Goal: Use online tool/utility: Utilize a website feature to perform a specific function

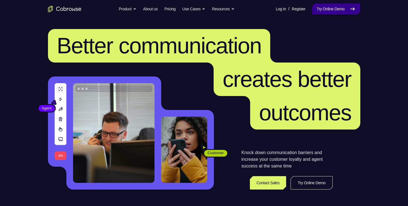
click at [326, 5] on link "Try Online Demo" at bounding box center [336, 8] width 48 height 11
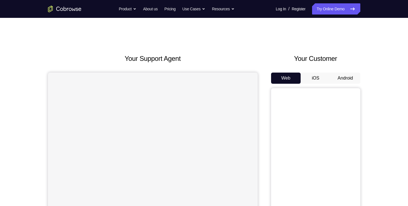
click at [336, 75] on button "Android" at bounding box center [346, 78] width 30 height 11
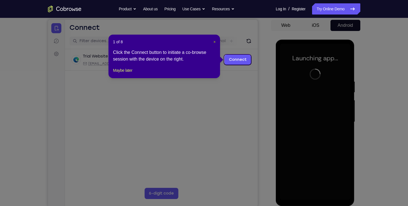
click at [213, 39] on div "1 of 8 × Click the Connect button to initiate a co-browse session with the devi…" at bounding box center [165, 57] width 112 height 44
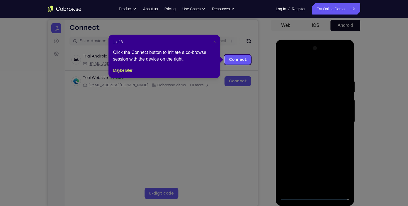
click at [215, 44] on span "×" at bounding box center [215, 42] width 2 height 4
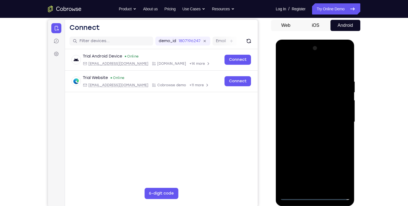
click at [317, 197] on div at bounding box center [315, 122] width 70 height 156
click at [338, 166] on div at bounding box center [315, 122] width 70 height 156
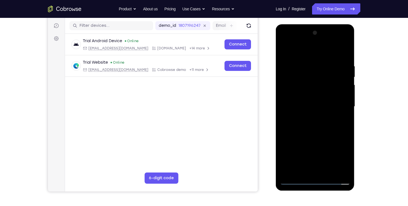
scroll to position [79, 0]
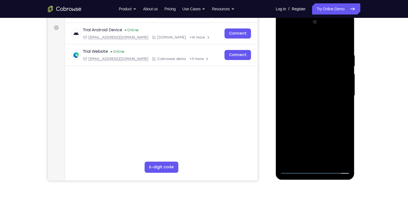
click at [337, 150] on div at bounding box center [315, 96] width 70 height 156
click at [312, 45] on div at bounding box center [315, 96] width 70 height 156
click at [337, 92] on div at bounding box center [315, 96] width 70 height 156
click at [308, 106] on div at bounding box center [315, 96] width 70 height 156
click at [309, 89] on div at bounding box center [315, 96] width 70 height 156
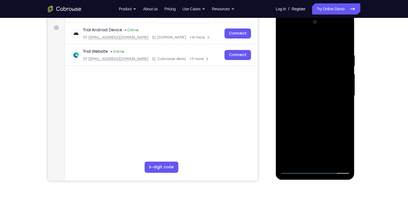
scroll to position [0, 0]
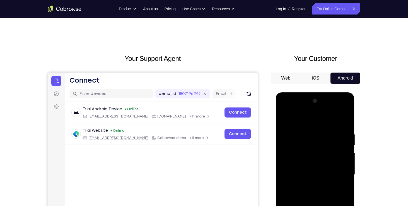
click at [297, 162] on div at bounding box center [315, 175] width 70 height 156
click at [298, 175] on div at bounding box center [315, 175] width 70 height 156
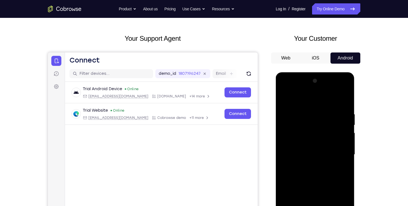
scroll to position [32, 0]
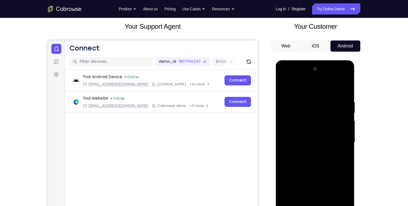
click at [322, 156] on div at bounding box center [315, 142] width 70 height 156
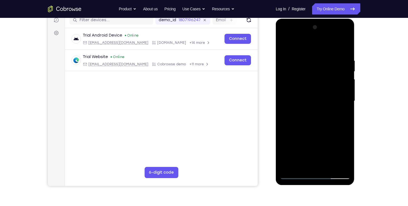
scroll to position [74, 0]
click at [294, 175] on div at bounding box center [315, 101] width 70 height 156
click at [302, 98] on div at bounding box center [315, 101] width 70 height 156
click at [321, 101] on div at bounding box center [315, 101] width 70 height 156
click at [312, 121] on div at bounding box center [315, 101] width 70 height 156
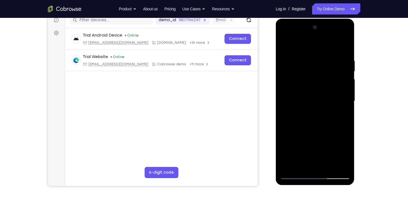
click at [316, 118] on div at bounding box center [315, 101] width 70 height 156
click at [342, 108] on div at bounding box center [315, 101] width 70 height 156
click at [309, 61] on div at bounding box center [315, 101] width 70 height 156
click at [317, 123] on div at bounding box center [315, 101] width 70 height 156
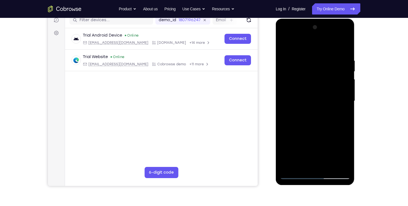
click at [307, 56] on div at bounding box center [315, 101] width 70 height 156
click at [339, 47] on div at bounding box center [315, 101] width 70 height 156
click at [341, 115] on div at bounding box center [315, 101] width 70 height 156
click at [337, 166] on div at bounding box center [315, 101] width 70 height 156
drag, startPoint x: 335, startPoint y: 115, endPoint x: 330, endPoint y: 123, distance: 9.1
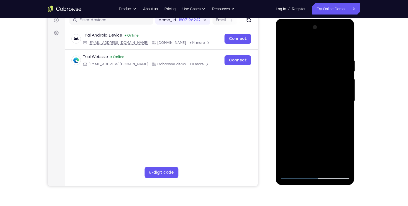
click at [330, 123] on div at bounding box center [315, 101] width 70 height 156
click at [334, 114] on div at bounding box center [315, 101] width 70 height 156
drag, startPoint x: 302, startPoint y: 121, endPoint x: 305, endPoint y: 111, distance: 11.0
click at [305, 111] on div at bounding box center [315, 101] width 70 height 156
click at [290, 113] on div at bounding box center [315, 101] width 70 height 156
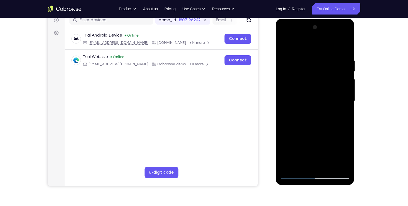
click at [290, 113] on div at bounding box center [315, 101] width 70 height 156
click at [338, 90] on div at bounding box center [315, 101] width 70 height 156
click at [345, 46] on div at bounding box center [315, 101] width 70 height 156
click at [331, 166] on div at bounding box center [315, 101] width 70 height 156
click at [322, 129] on div at bounding box center [315, 101] width 70 height 156
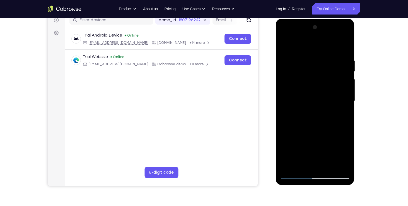
drag, startPoint x: 308, startPoint y: 146, endPoint x: 320, endPoint y: 93, distance: 53.8
click at [320, 93] on div at bounding box center [315, 101] width 70 height 156
drag, startPoint x: 305, startPoint y: 151, endPoint x: 320, endPoint y: 103, distance: 50.6
click at [320, 103] on div at bounding box center [315, 101] width 70 height 156
drag, startPoint x: 304, startPoint y: 155, endPoint x: 309, endPoint y: 132, distance: 24.2
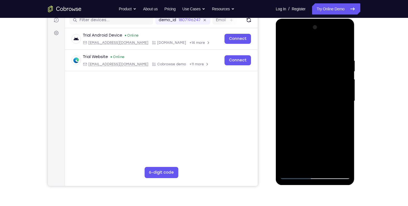
click at [309, 132] on div at bounding box center [315, 101] width 70 height 156
click at [303, 147] on div at bounding box center [315, 101] width 70 height 156
drag, startPoint x: 326, startPoint y: 80, endPoint x: 320, endPoint y: 141, distance: 60.6
click at [320, 141] on div at bounding box center [315, 101] width 70 height 156
drag, startPoint x: 298, startPoint y: 73, endPoint x: 293, endPoint y: 123, distance: 50.5
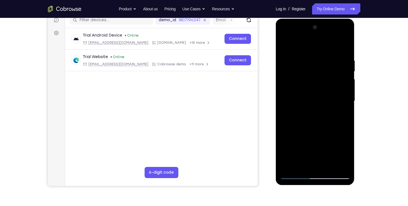
click at [293, 123] on div at bounding box center [315, 101] width 70 height 156
drag, startPoint x: 316, startPoint y: 85, endPoint x: 304, endPoint y: 146, distance: 62.6
click at [304, 146] on div at bounding box center [315, 101] width 70 height 156
drag, startPoint x: 337, startPoint y: 73, endPoint x: 324, endPoint y: 131, distance: 59.8
click at [324, 131] on div at bounding box center [315, 101] width 70 height 156
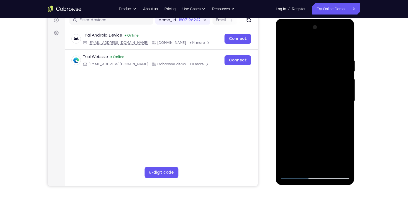
drag, startPoint x: 314, startPoint y: 77, endPoint x: 313, endPoint y: 133, distance: 56.4
click at [313, 133] on div at bounding box center [315, 101] width 70 height 156
drag, startPoint x: 336, startPoint y: 85, endPoint x: 324, endPoint y: 152, distance: 68.8
click at [324, 152] on div at bounding box center [315, 101] width 70 height 156
drag, startPoint x: 299, startPoint y: 140, endPoint x: 318, endPoint y: 65, distance: 77.1
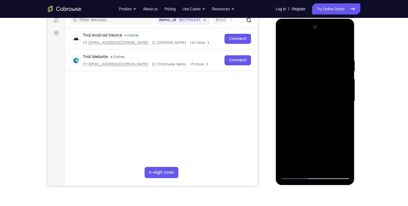
click at [318, 65] on div at bounding box center [315, 101] width 70 height 156
drag, startPoint x: 305, startPoint y: 135, endPoint x: 317, endPoint y: 48, distance: 87.4
click at [317, 48] on div at bounding box center [315, 101] width 70 height 156
drag, startPoint x: 328, startPoint y: 92, endPoint x: 329, endPoint y: 59, distance: 33.8
click at [329, 59] on div at bounding box center [315, 101] width 70 height 156
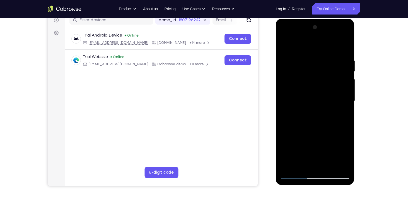
drag, startPoint x: 300, startPoint y: 140, endPoint x: 316, endPoint y: 65, distance: 76.3
click at [316, 65] on div at bounding box center [315, 101] width 70 height 156
drag, startPoint x: 328, startPoint y: 113, endPoint x: 334, endPoint y: 41, distance: 71.5
click at [334, 41] on div at bounding box center [315, 101] width 70 height 156
click at [287, 46] on div at bounding box center [315, 101] width 70 height 156
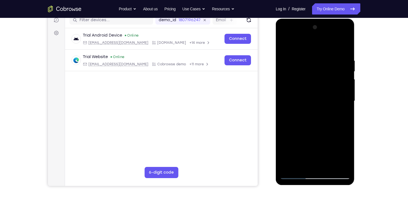
drag, startPoint x: 307, startPoint y: 144, endPoint x: 314, endPoint y: 96, distance: 48.3
click at [314, 96] on div at bounding box center [315, 101] width 70 height 156
drag, startPoint x: 318, startPoint y: 98, endPoint x: 308, endPoint y: 150, distance: 53.5
click at [308, 150] on div at bounding box center [315, 101] width 70 height 156
drag, startPoint x: 320, startPoint y: 108, endPoint x: 310, endPoint y: 147, distance: 39.6
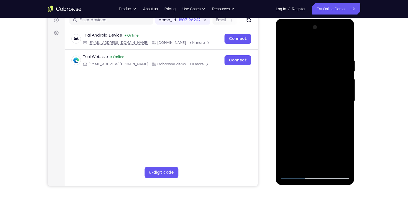
click at [310, 147] on div at bounding box center [315, 101] width 70 height 156
drag, startPoint x: 319, startPoint y: 116, endPoint x: 309, endPoint y: 149, distance: 34.3
click at [309, 149] on div at bounding box center [315, 101] width 70 height 156
drag, startPoint x: 317, startPoint y: 112, endPoint x: 316, endPoint y: 126, distance: 14.0
click at [316, 126] on div at bounding box center [315, 101] width 70 height 156
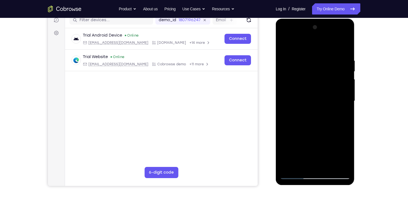
click at [305, 124] on div at bounding box center [315, 101] width 70 height 156
drag, startPoint x: 319, startPoint y: 85, endPoint x: 300, endPoint y: 159, distance: 76.6
click at [300, 159] on div at bounding box center [315, 101] width 70 height 156
drag, startPoint x: 322, startPoint y: 86, endPoint x: 312, endPoint y: 150, distance: 64.8
click at [312, 150] on div at bounding box center [315, 101] width 70 height 156
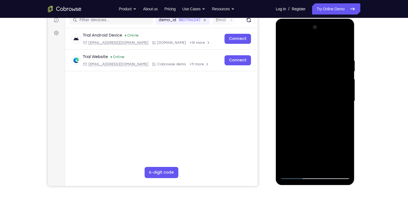
drag, startPoint x: 326, startPoint y: 77, endPoint x: 309, endPoint y: 144, distance: 69.4
click at [309, 144] on div at bounding box center [315, 101] width 70 height 156
drag, startPoint x: 310, startPoint y: 74, endPoint x: 302, endPoint y: 142, distance: 68.6
click at [302, 142] on div at bounding box center [315, 101] width 70 height 156
drag, startPoint x: 318, startPoint y: 66, endPoint x: 307, endPoint y: 129, distance: 64.0
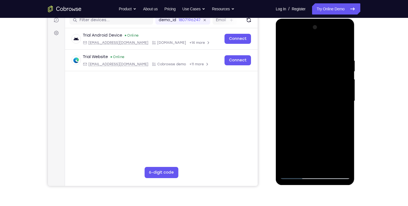
click at [307, 129] on div at bounding box center [315, 101] width 70 height 156
click at [309, 50] on div at bounding box center [315, 101] width 70 height 156
click at [308, 42] on div at bounding box center [315, 101] width 70 height 156
click at [286, 44] on div at bounding box center [315, 101] width 70 height 156
click at [344, 46] on div at bounding box center [315, 101] width 70 height 156
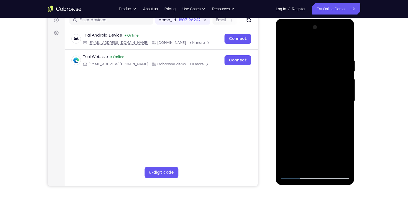
click at [285, 47] on div at bounding box center [315, 101] width 70 height 156
drag, startPoint x: 326, startPoint y: 85, endPoint x: 322, endPoint y: 172, distance: 87.2
click at [322, 172] on div at bounding box center [315, 101] width 70 height 156
drag, startPoint x: 327, startPoint y: 72, endPoint x: 312, endPoint y: 186, distance: 115.2
click at [312, 186] on html "Online web based iOS Simulators and Android Emulators. Run iPhone, iPad, Mobile…" at bounding box center [316, 103] width 80 height 168
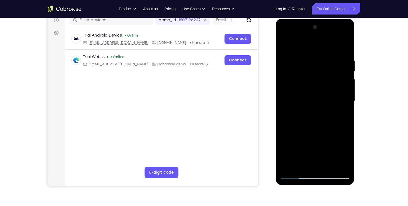
drag, startPoint x: 304, startPoint y: 69, endPoint x: 306, endPoint y: 178, distance: 108.9
click at [306, 178] on div at bounding box center [315, 101] width 70 height 156
drag, startPoint x: 307, startPoint y: 71, endPoint x: 294, endPoint y: 169, distance: 98.9
click at [294, 169] on div at bounding box center [315, 101] width 70 height 156
drag, startPoint x: 325, startPoint y: 62, endPoint x: 297, endPoint y: 167, distance: 108.7
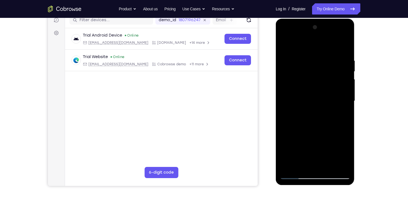
click at [297, 167] on div at bounding box center [315, 101] width 70 height 156
drag, startPoint x: 320, startPoint y: 76, endPoint x: 307, endPoint y: 196, distance: 120.6
click at [307, 186] on html "Online web based iOS Simulators and Android Emulators. Run iPhone, iPad, Mobile…" at bounding box center [316, 103] width 80 height 168
drag, startPoint x: 321, startPoint y: 58, endPoint x: 312, endPoint y: 145, distance: 88.5
click at [312, 145] on div at bounding box center [315, 101] width 70 height 156
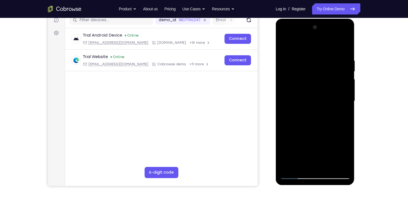
drag
click at [306, 175] on div at bounding box center [315, 101] width 70 height 156
click at [299, 186] on html "Online web based iOS Simulators and Android Emulators. Run iPhone, iPad, Mobile…" at bounding box center [316, 103] width 80 height 168
click at [307, 150] on div at bounding box center [315, 101] width 70 height 156
click at [304, 148] on div at bounding box center [315, 101] width 70 height 156
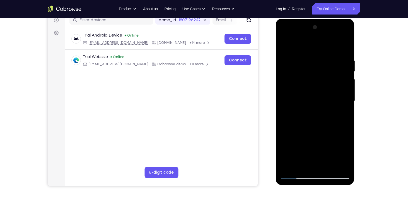
click at [301, 139] on div at bounding box center [315, 101] width 70 height 156
click at [291, 143] on div at bounding box center [315, 101] width 70 height 156
click at [291, 171] on div at bounding box center [315, 101] width 70 height 156
click at [310, 167] on div at bounding box center [315, 101] width 70 height 156
click at [315, 133] on div at bounding box center [315, 101] width 70 height 156
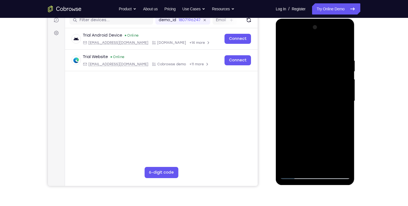
click at [285, 47] on div at bounding box center [315, 101] width 70 height 156
click at [286, 45] on div at bounding box center [315, 101] width 70 height 156
click at [329, 167] on div at bounding box center [315, 101] width 70 height 156
click at [318, 83] on div at bounding box center [315, 101] width 70 height 156
drag, startPoint x: 338, startPoint y: 67, endPoint x: 327, endPoint y: 142, distance: 75.7
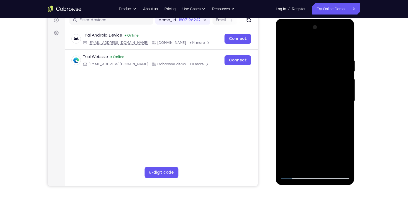
click at [327, 142] on div at bounding box center [315, 101] width 70 height 156
drag, startPoint x: 340, startPoint y: 75, endPoint x: 335, endPoint y: 104, distance: 29.3
click at [335, 104] on div at bounding box center [315, 101] width 70 height 156
drag, startPoint x: 343, startPoint y: 63, endPoint x: 333, endPoint y: 110, distance: 47.9
click at [333, 110] on div at bounding box center [315, 101] width 70 height 156
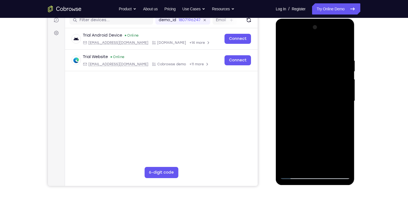
drag, startPoint x: 338, startPoint y: 75, endPoint x: 332, endPoint y: 104, distance: 29.7
click at [332, 104] on div at bounding box center [315, 101] width 70 height 156
drag, startPoint x: 336, startPoint y: 74, endPoint x: 331, endPoint y: 106, distance: 32.5
click at [331, 106] on div at bounding box center [315, 101] width 70 height 156
drag, startPoint x: 336, startPoint y: 71, endPoint x: 332, endPoint y: 107, distance: 35.6
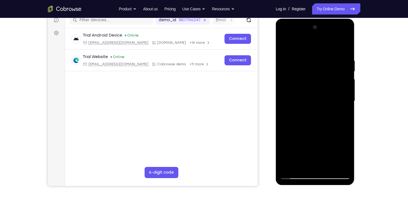
click at [332, 107] on div at bounding box center [315, 101] width 70 height 156
drag, startPoint x: 340, startPoint y: 72, endPoint x: 338, endPoint y: 89, distance: 16.9
click at [338, 89] on div at bounding box center [315, 101] width 70 height 156
drag, startPoint x: 328, startPoint y: 140, endPoint x: 335, endPoint y: 103, distance: 38.1
click at [335, 103] on div at bounding box center [315, 101] width 70 height 156
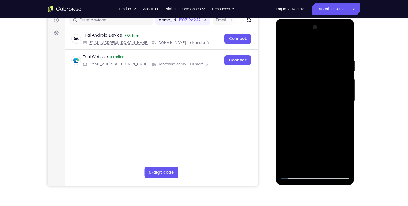
drag, startPoint x: 341, startPoint y: 77, endPoint x: 329, endPoint y: 130, distance: 53.7
click at [329, 130] on div at bounding box center [315, 101] width 70 height 156
drag, startPoint x: 338, startPoint y: 75, endPoint x: 330, endPoint y: 123, distance: 49.2
click at [330, 123] on div at bounding box center [315, 101] width 70 height 156
drag, startPoint x: 333, startPoint y: 101, endPoint x: 323, endPoint y: 144, distance: 43.6
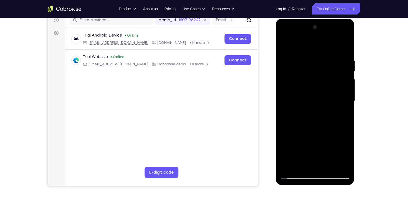
click at [323, 144] on div at bounding box center [315, 101] width 70 height 156
drag, startPoint x: 331, startPoint y: 102, endPoint x: 332, endPoint y: 107, distance: 4.3
click at [332, 107] on div at bounding box center [315, 101] width 70 height 156
drag, startPoint x: 312, startPoint y: 144, endPoint x: 328, endPoint y: 87, distance: 58.7
click at [328, 87] on div at bounding box center [315, 101] width 70 height 156
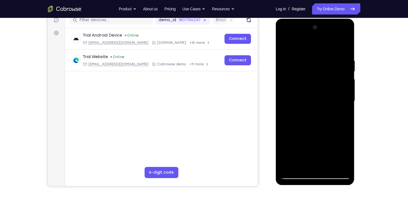
click at [292, 98] on div at bounding box center [315, 101] width 70 height 156
click at [296, 162] on div at bounding box center [315, 101] width 70 height 156
click at [286, 45] on div at bounding box center [315, 101] width 70 height 156
click at [300, 96] on div at bounding box center [315, 101] width 70 height 156
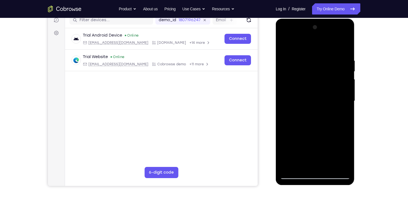
click at [285, 47] on div at bounding box center [315, 101] width 70 height 156
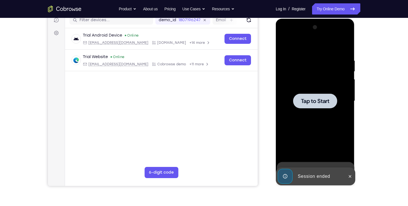
click at [305, 98] on span "Tap to Start" at bounding box center [315, 101] width 28 height 6
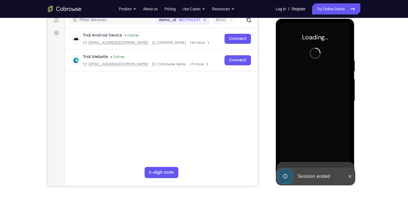
click at [307, 92] on div at bounding box center [315, 101] width 70 height 156
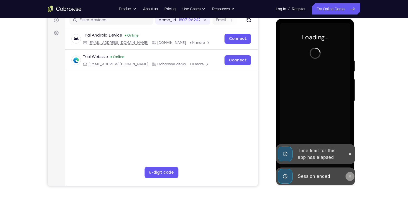
click at [349, 174] on icon at bounding box center [350, 176] width 4 height 4
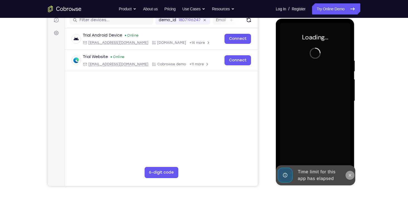
click at [350, 157] on div "Online web based iOS Simulators and Android Emulators. Run iPhone, iPad, Mobile…" at bounding box center [316, 103] width 80 height 168
click at [351, 175] on icon at bounding box center [350, 175] width 3 height 3
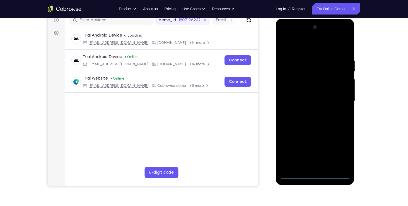
click at [314, 176] on div at bounding box center [315, 101] width 70 height 156
click at [336, 149] on div at bounding box center [315, 101] width 70 height 156
click at [313, 51] on div at bounding box center [315, 101] width 70 height 156
click at [303, 71] on div at bounding box center [315, 101] width 70 height 156
click at [295, 174] on div at bounding box center [315, 101] width 70 height 156
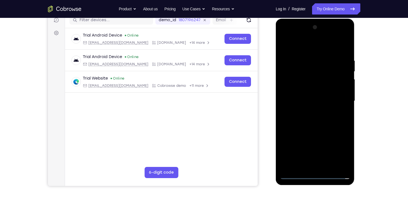
click at [294, 177] on div at bounding box center [315, 101] width 70 height 156
click at [336, 100] on div at bounding box center [315, 101] width 70 height 156
click at [310, 111] on div at bounding box center [315, 101] width 70 height 156
click at [310, 95] on div at bounding box center [315, 101] width 70 height 156
click at [299, 78] on div at bounding box center [315, 101] width 70 height 156
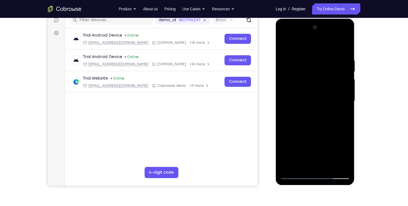
click at [294, 90] on div at bounding box center [315, 101] width 70 height 156
click at [295, 101] on div at bounding box center [315, 101] width 70 height 156
click at [300, 117] on div at bounding box center [315, 101] width 70 height 156
drag, startPoint x: 309, startPoint y: 140, endPoint x: 324, endPoint y: 76, distance: 65.9
click at [324, 76] on div at bounding box center [315, 101] width 70 height 156
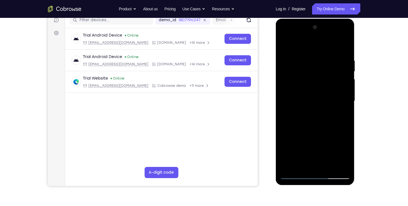
click at [346, 45] on div at bounding box center [315, 101] width 70 height 156
drag, startPoint x: 324, startPoint y: 91, endPoint x: 335, endPoint y: 65, distance: 28.6
click at [335, 65] on div at bounding box center [315, 101] width 70 height 156
drag, startPoint x: 320, startPoint y: 145, endPoint x: 346, endPoint y: 72, distance: 77.5
click at [346, 72] on div at bounding box center [315, 101] width 70 height 156
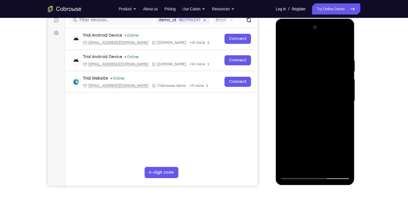
click at [328, 166] on div at bounding box center [315, 101] width 70 height 156
click at [320, 133] on div at bounding box center [315, 101] width 70 height 156
click at [294, 175] on div at bounding box center [315, 101] width 70 height 156
drag, startPoint x: 317, startPoint y: 149, endPoint x: 324, endPoint y: 83, distance: 65.4
click at [324, 83] on div at bounding box center [315, 101] width 70 height 156
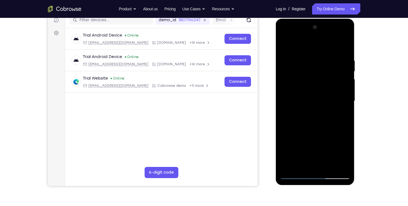
drag, startPoint x: 307, startPoint y: 143, endPoint x: 328, endPoint y: 53, distance: 92.3
click at [328, 53] on div at bounding box center [315, 101] width 70 height 156
drag, startPoint x: 327, startPoint y: 64, endPoint x: 313, endPoint y: 125, distance: 62.3
click at [313, 125] on div at bounding box center [315, 101] width 70 height 156
drag, startPoint x: 324, startPoint y: 75, endPoint x: 315, endPoint y: 124, distance: 49.7
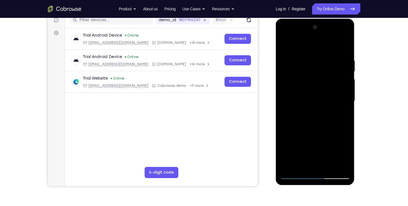
click at [315, 124] on div at bounding box center [315, 101] width 70 height 156
drag, startPoint x: 322, startPoint y: 83, endPoint x: 314, endPoint y: 126, distance: 43.5
click at [314, 126] on div at bounding box center [315, 101] width 70 height 156
drag, startPoint x: 322, startPoint y: 86, endPoint x: 314, endPoint y: 133, distance: 48.5
click at [314, 133] on div at bounding box center [315, 101] width 70 height 156
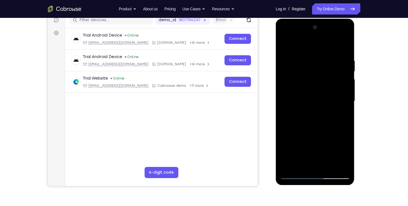
drag, startPoint x: 314, startPoint y: 117, endPoint x: 323, endPoint y: 90, distance: 29.0
click at [323, 90] on div at bounding box center [315, 101] width 70 height 156
drag, startPoint x: 311, startPoint y: 131, endPoint x: 325, endPoint y: 86, distance: 47.4
click at [325, 86] on div at bounding box center [315, 101] width 70 height 156
drag, startPoint x: 313, startPoint y: 114, endPoint x: 317, endPoint y: 101, distance: 14.3
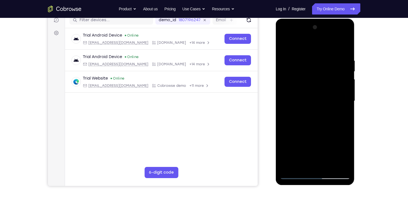
click at [317, 101] on div at bounding box center [315, 101] width 70 height 156
drag, startPoint x: 309, startPoint y: 128, endPoint x: 322, endPoint y: 76, distance: 53.7
click at [322, 76] on div at bounding box center [315, 101] width 70 height 156
drag, startPoint x: 319, startPoint y: 87, endPoint x: 314, endPoint y: 120, distance: 33.3
click at [314, 120] on div at bounding box center [315, 101] width 70 height 156
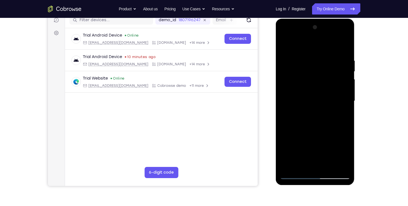
click at [320, 136] on div at bounding box center [315, 101] width 70 height 156
drag, startPoint x: 321, startPoint y: 97, endPoint x: 320, endPoint y: 117, distance: 20.7
click at [320, 117] on div at bounding box center [315, 101] width 70 height 156
click at [299, 64] on div at bounding box center [315, 101] width 70 height 156
drag, startPoint x: 306, startPoint y: 77, endPoint x: 306, endPoint y: 158, distance: 81.3
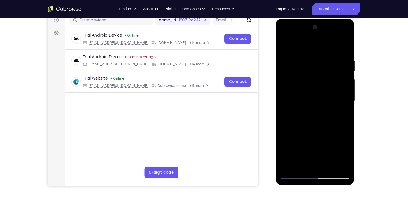
click at [306, 158] on div at bounding box center [315, 101] width 70 height 156
drag, startPoint x: 308, startPoint y: 75, endPoint x: 302, endPoint y: 125, distance: 50.3
click at [302, 125] on div at bounding box center [315, 101] width 70 height 156
drag, startPoint x: 311, startPoint y: 85, endPoint x: 302, endPoint y: 129, distance: 45.5
click at [302, 129] on div at bounding box center [315, 101] width 70 height 156
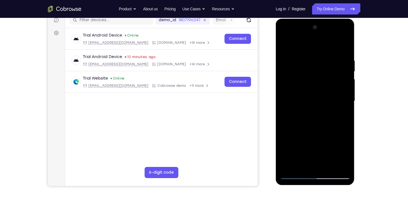
click at [311, 70] on div at bounding box center [315, 101] width 70 height 156
click at [296, 113] on div at bounding box center [315, 101] width 70 height 156
drag, startPoint x: 306, startPoint y: 134, endPoint x: 316, endPoint y: 83, distance: 52.6
click at [316, 83] on div at bounding box center [315, 101] width 70 height 156
click at [285, 47] on div at bounding box center [315, 101] width 70 height 156
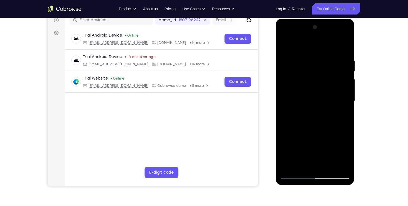
click at [286, 45] on div at bounding box center [315, 101] width 70 height 156
drag, startPoint x: 312, startPoint y: 140, endPoint x: 316, endPoint y: 93, distance: 47.7
click at [316, 93] on div at bounding box center [315, 101] width 70 height 156
click at [314, 102] on div at bounding box center [315, 101] width 70 height 156
drag, startPoint x: 323, startPoint y: 101, endPoint x: 321, endPoint y: 126, distance: 24.9
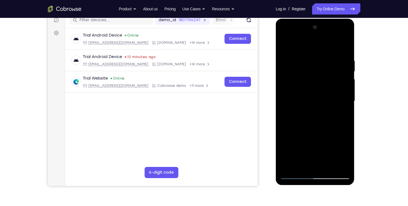
click at [321, 126] on div at bounding box center [315, 101] width 70 height 156
click at [286, 44] on div at bounding box center [315, 101] width 70 height 156
click at [317, 145] on div at bounding box center [315, 101] width 70 height 156
click at [286, 45] on div at bounding box center [315, 101] width 70 height 156
click at [296, 174] on div at bounding box center [315, 101] width 70 height 156
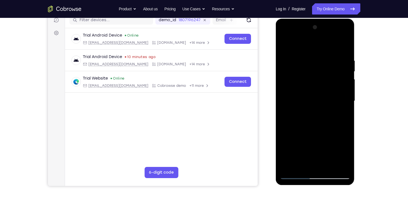
click at [296, 174] on div at bounding box center [315, 101] width 70 height 156
drag, startPoint x: 316, startPoint y: 130, endPoint x: 333, endPoint y: 72, distance: 60.0
click at [333, 72] on div at bounding box center [315, 101] width 70 height 156
drag, startPoint x: 315, startPoint y: 130, endPoint x: 319, endPoint y: 77, distance: 54.1
click at [319, 77] on div at bounding box center [315, 101] width 70 height 156
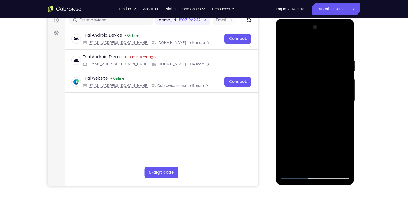
drag, startPoint x: 304, startPoint y: 143, endPoint x: 315, endPoint y: 109, distance: 35.5
click at [315, 109] on div at bounding box center [315, 101] width 70 height 156
click at [296, 104] on div at bounding box center [315, 101] width 70 height 156
drag, startPoint x: 326, startPoint y: 107, endPoint x: 322, endPoint y: 134, distance: 27.1
click at [322, 134] on div at bounding box center [315, 101] width 70 height 156
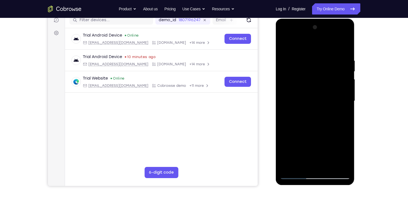
drag, startPoint x: 327, startPoint y: 127, endPoint x: 326, endPoint y: 133, distance: 6.6
click at [326, 133] on div at bounding box center [315, 101] width 70 height 156
click at [340, 143] on div at bounding box center [315, 101] width 70 height 156
click at [290, 165] on div at bounding box center [315, 101] width 70 height 156
click at [308, 54] on div at bounding box center [315, 101] width 70 height 156
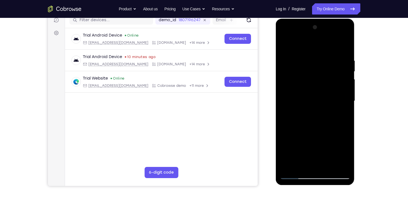
click at [321, 93] on div at bounding box center [315, 101] width 70 height 156
drag, startPoint x: 338, startPoint y: 58, endPoint x: 331, endPoint y: 136, distance: 79.0
click at [331, 136] on div at bounding box center [315, 101] width 70 height 156
click at [296, 175] on div at bounding box center [315, 101] width 70 height 156
click at [297, 173] on div at bounding box center [315, 101] width 70 height 156
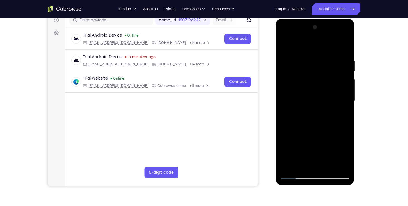
click at [284, 43] on div at bounding box center [315, 101] width 70 height 156
drag, startPoint x: 309, startPoint y: 142, endPoint x: 316, endPoint y: 98, distance: 44.9
click at [316, 98] on div at bounding box center [315, 101] width 70 height 156
drag, startPoint x: 316, startPoint y: 150, endPoint x: 321, endPoint y: 91, distance: 59.1
click at [321, 91] on div at bounding box center [315, 101] width 70 height 156
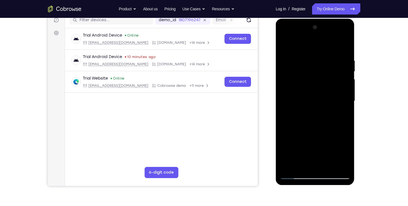
drag, startPoint x: 312, startPoint y: 133, endPoint x: 321, endPoint y: 83, distance: 50.7
click at [321, 83] on div at bounding box center [315, 101] width 70 height 156
drag, startPoint x: 309, startPoint y: 141, endPoint x: 316, endPoint y: 94, distance: 47.5
click at [316, 94] on div at bounding box center [315, 101] width 70 height 156
drag, startPoint x: 309, startPoint y: 140, endPoint x: 328, endPoint y: 64, distance: 78.2
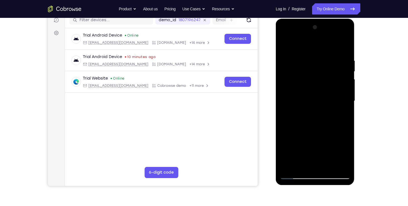
click at [328, 64] on div at bounding box center [315, 101] width 70 height 156
drag, startPoint x: 308, startPoint y: 128, endPoint x: 324, endPoint y: 68, distance: 62.3
click at [324, 68] on div at bounding box center [315, 101] width 70 height 156
drag, startPoint x: 309, startPoint y: 125, endPoint x: 326, endPoint y: 59, distance: 67.5
click at [326, 59] on div at bounding box center [315, 101] width 70 height 156
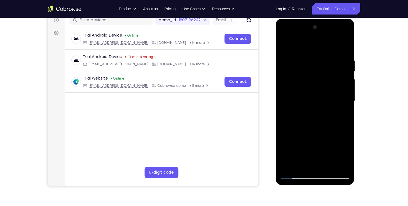
drag, startPoint x: 306, startPoint y: 130, endPoint x: 322, endPoint y: 69, distance: 63.8
click at [322, 69] on div at bounding box center [315, 101] width 70 height 156
drag, startPoint x: 306, startPoint y: 123, endPoint x: 326, endPoint y: 60, distance: 66.4
click at [326, 60] on div at bounding box center [315, 101] width 70 height 156
drag, startPoint x: 309, startPoint y: 119, endPoint x: 327, endPoint y: 59, distance: 62.1
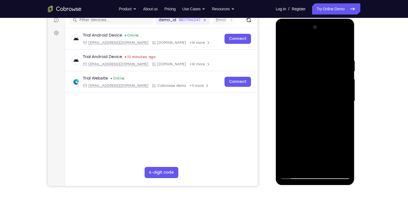
click at [327, 59] on div at bounding box center [315, 101] width 70 height 156
drag, startPoint x: 309, startPoint y: 123, endPoint x: 324, endPoint y: 65, distance: 59.1
click at [324, 65] on div at bounding box center [315, 101] width 70 height 156
drag, startPoint x: 307, startPoint y: 132, endPoint x: 323, endPoint y: 64, distance: 69.6
click at [323, 64] on div at bounding box center [315, 101] width 70 height 156
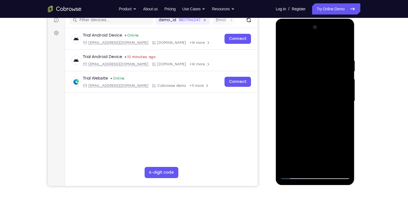
drag, startPoint x: 305, startPoint y: 140, endPoint x: 322, endPoint y: 73, distance: 69.0
click at [322, 73] on div at bounding box center [315, 101] width 70 height 156
drag, startPoint x: 320, startPoint y: 74, endPoint x: 310, endPoint y: 132, distance: 58.7
click at [310, 132] on div at bounding box center [315, 101] width 70 height 156
drag, startPoint x: 321, startPoint y: 69, endPoint x: 324, endPoint y: 49, distance: 20.3
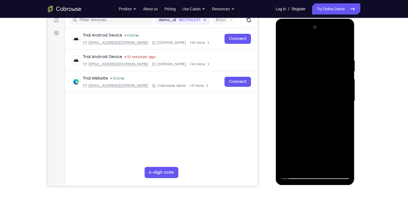
click at [324, 49] on div at bounding box center [315, 101] width 70 height 156
drag, startPoint x: 314, startPoint y: 131, endPoint x: 319, endPoint y: 107, distance: 24.2
click at [319, 107] on div at bounding box center [315, 101] width 70 height 156
drag, startPoint x: 314, startPoint y: 136, endPoint x: 317, endPoint y: 59, distance: 76.6
click at [317, 59] on div at bounding box center [315, 101] width 70 height 156
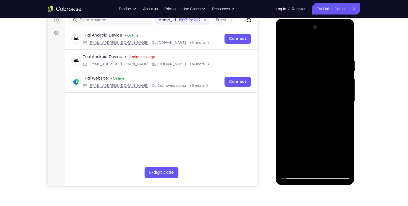
drag, startPoint x: 306, startPoint y: 127, endPoint x: 311, endPoint y: 92, distance: 34.9
click at [311, 92] on div at bounding box center [315, 101] width 70 height 156
drag, startPoint x: 305, startPoint y: 135, endPoint x: 312, endPoint y: 113, distance: 23.1
click at [312, 113] on div at bounding box center [315, 101] width 70 height 156
click at [344, 102] on div at bounding box center [315, 101] width 70 height 156
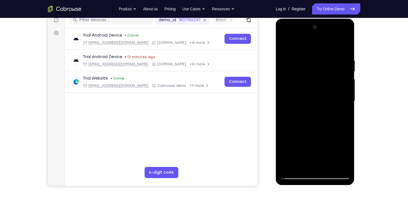
click at [345, 104] on div at bounding box center [315, 101] width 70 height 156
drag, startPoint x: 317, startPoint y: 156, endPoint x: 333, endPoint y: 99, distance: 58.6
click at [333, 99] on div at bounding box center [315, 101] width 70 height 156
drag, startPoint x: 320, startPoint y: 128, endPoint x: 332, endPoint y: 88, distance: 41.3
click at [332, 88] on div at bounding box center [315, 101] width 70 height 156
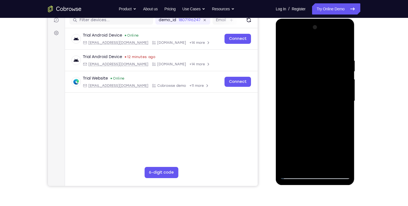
drag, startPoint x: 322, startPoint y: 129, endPoint x: 331, endPoint y: 87, distance: 43.1
click at [331, 87] on div at bounding box center [315, 101] width 70 height 156
drag, startPoint x: 322, startPoint y: 149, endPoint x: 323, endPoint y: 118, distance: 31.0
click at [323, 118] on div at bounding box center [315, 101] width 70 height 156
click at [316, 139] on div at bounding box center [315, 101] width 70 height 156
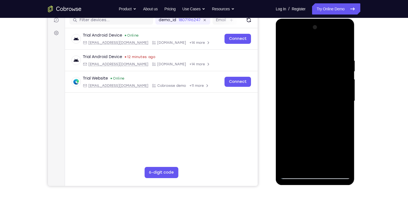
drag, startPoint x: 320, startPoint y: 131, endPoint x: 329, endPoint y: 92, distance: 39.7
click at [329, 92] on div at bounding box center [315, 101] width 70 height 156
drag, startPoint x: 316, startPoint y: 130, endPoint x: 329, endPoint y: 85, distance: 46.8
click at [329, 85] on div at bounding box center [315, 101] width 70 height 156
drag, startPoint x: 313, startPoint y: 125, endPoint x: 336, endPoint y: 69, distance: 60.8
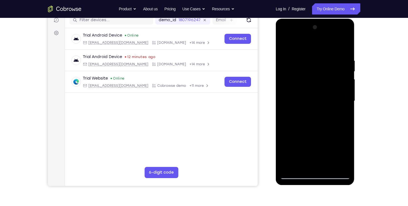
click at [336, 69] on div at bounding box center [315, 101] width 70 height 156
drag, startPoint x: 313, startPoint y: 129, endPoint x: 331, endPoint y: 52, distance: 79.0
click at [331, 52] on div at bounding box center [315, 101] width 70 height 156
drag, startPoint x: 310, startPoint y: 123, endPoint x: 332, endPoint y: 42, distance: 83.8
click at [332, 42] on div at bounding box center [315, 101] width 70 height 156
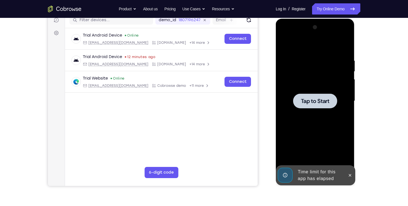
click at [314, 104] on span "Tap to Start" at bounding box center [315, 101] width 28 height 6
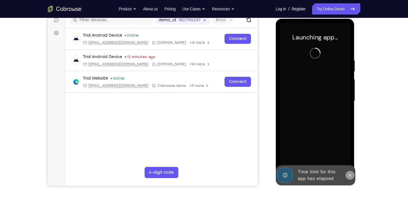
click at [349, 177] on icon at bounding box center [350, 175] width 4 height 4
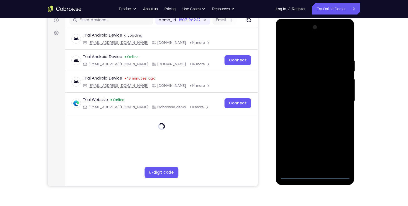
click at [313, 176] on div at bounding box center [315, 101] width 70 height 156
click at [336, 150] on div at bounding box center [315, 101] width 70 height 156
